Goal: Obtain resource: Download file/media

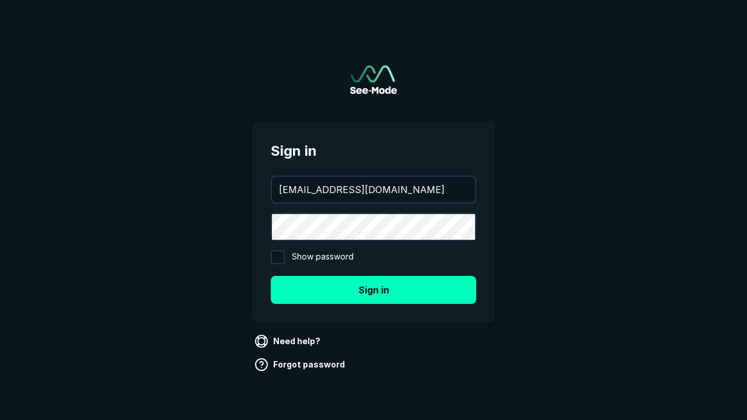
type input "[EMAIL_ADDRESS][DOMAIN_NAME]"
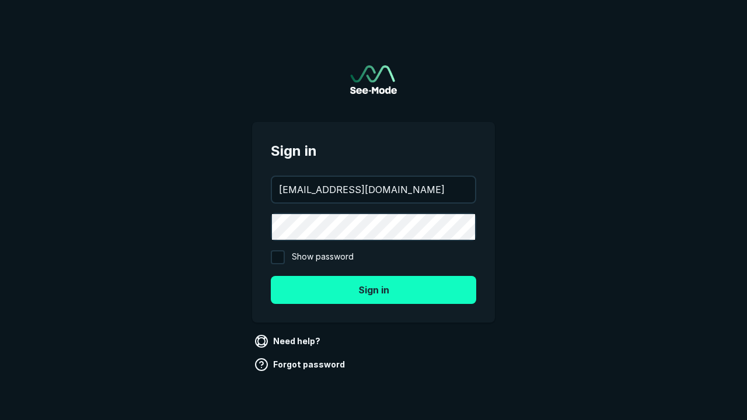
click at [373, 289] on button "Sign in" at bounding box center [373, 290] width 205 height 28
